Goal: Book appointment/travel/reservation

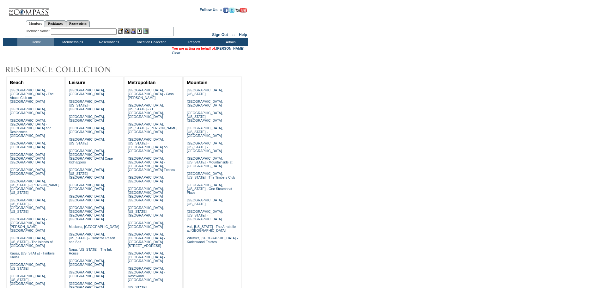
scroll to position [152, 0]
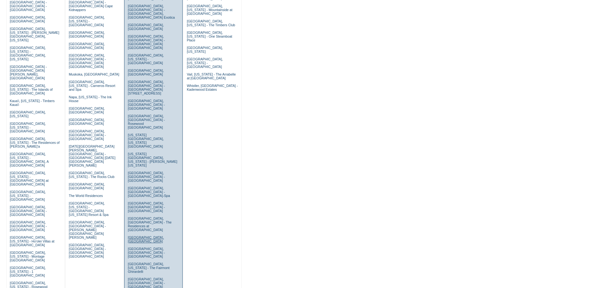
click at [136, 235] on link "Prague, Czech Republic" at bounding box center [146, 239] width 36 height 8
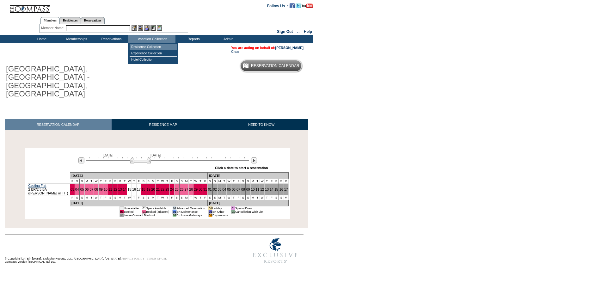
click at [145, 46] on td "Residence Collection" at bounding box center [153, 47] width 47 height 6
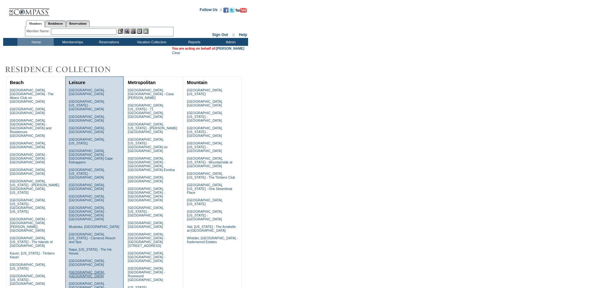
click at [79, 270] on link "[GEOGRAPHIC_DATA], [GEOGRAPHIC_DATA]" at bounding box center [87, 274] width 36 height 8
